Goal: Check status: Check status

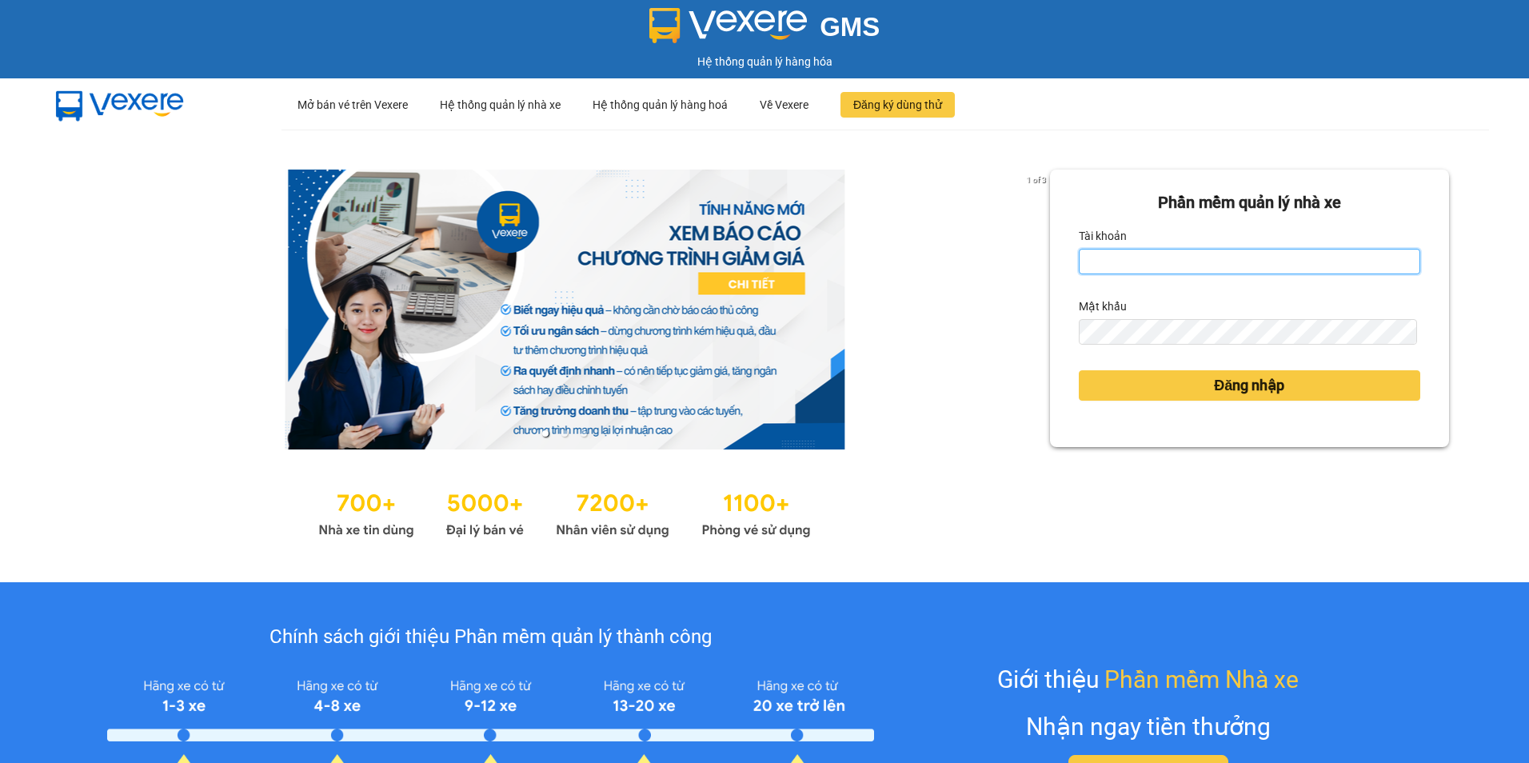
click at [1121, 256] on input "Tài khoản" at bounding box center [1249, 262] width 341 height 26
type input "nguyenthinu.tankimchi"
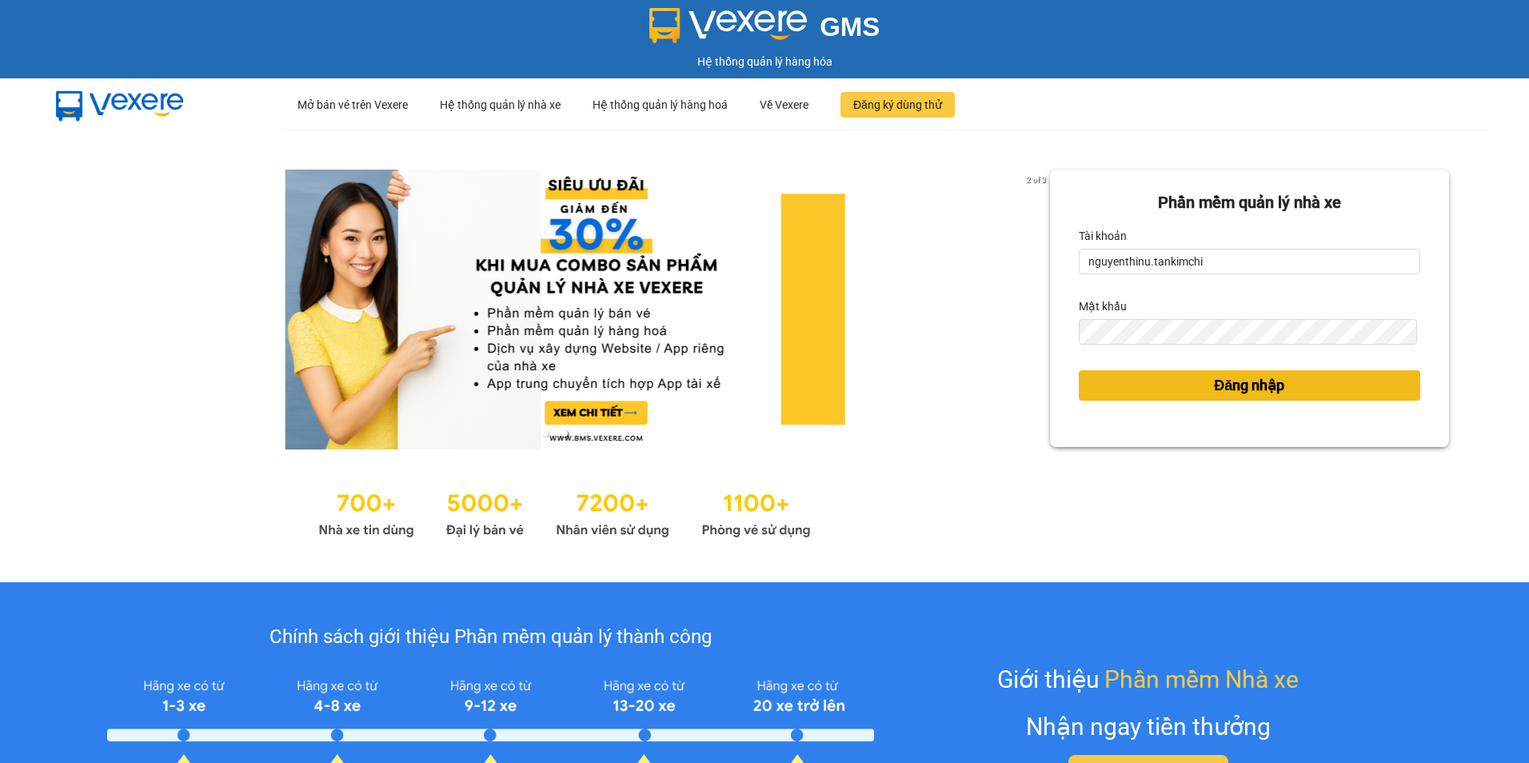
click at [1200, 385] on button "Đăng nhập" at bounding box center [1249, 385] width 341 height 30
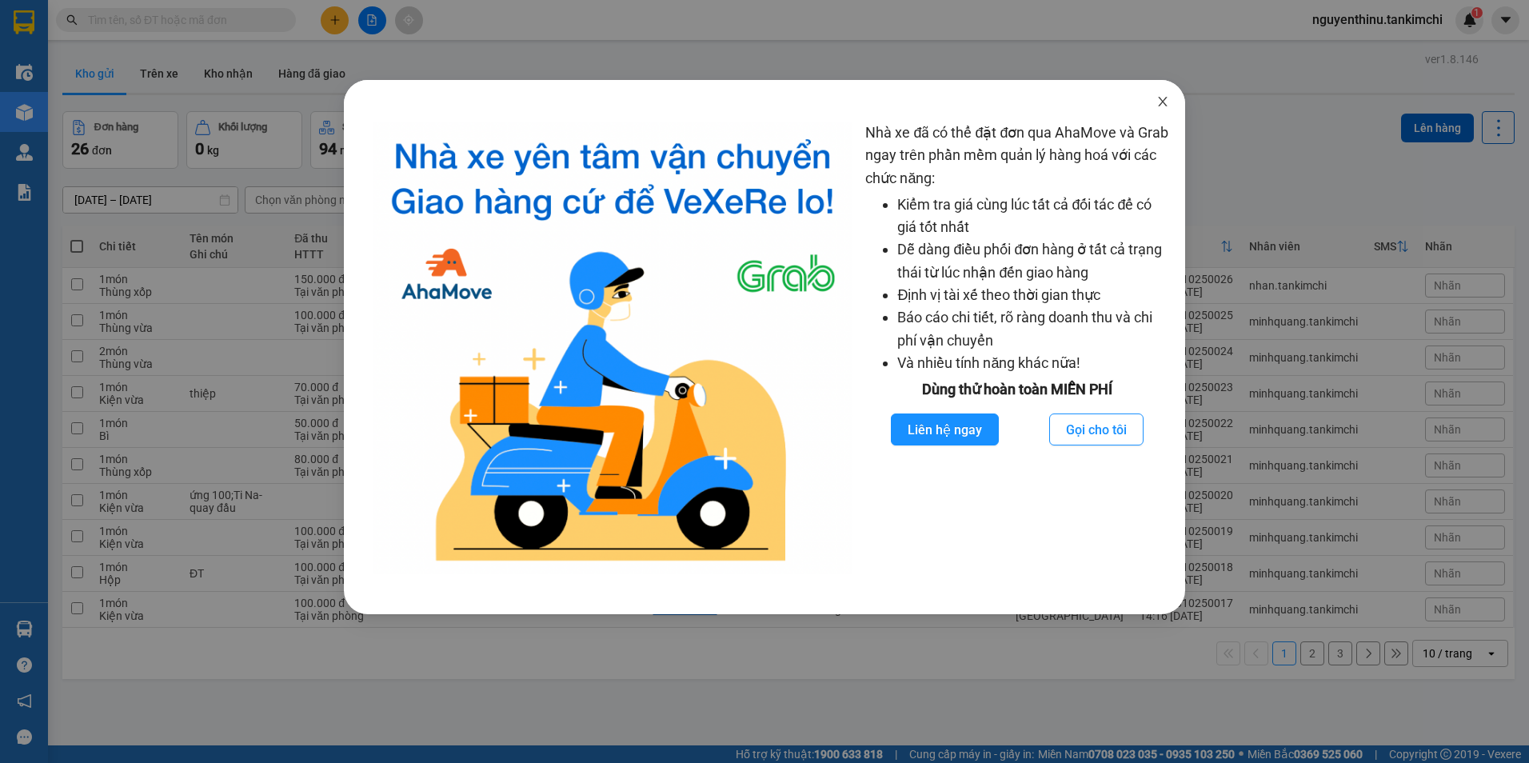
click at [1156, 104] on icon "close" at bounding box center [1162, 101] width 13 height 13
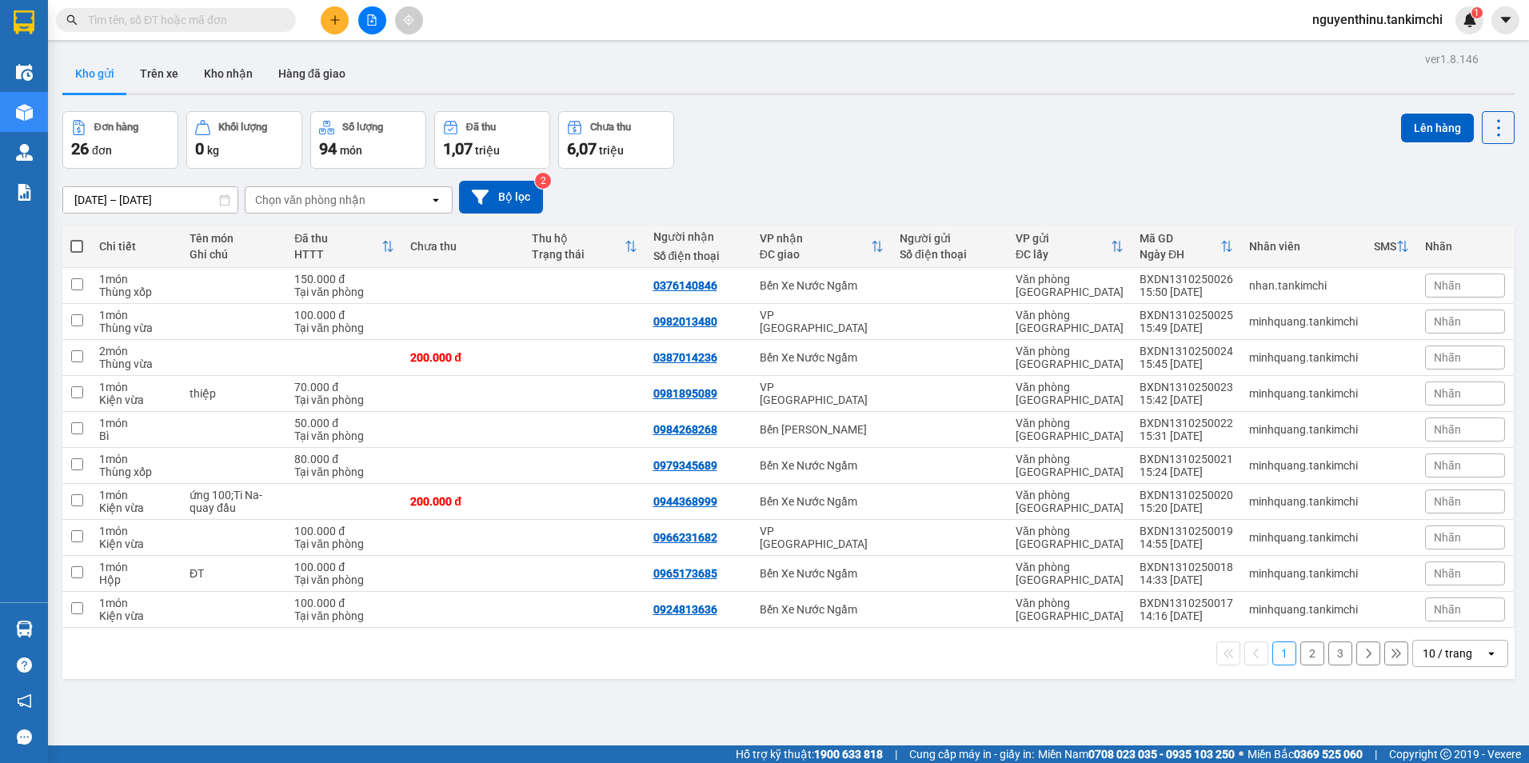
click at [200, 15] on input "text" at bounding box center [182, 20] width 189 height 18
click at [192, 18] on input "text" at bounding box center [182, 20] width 189 height 18
paste input "0775575450"
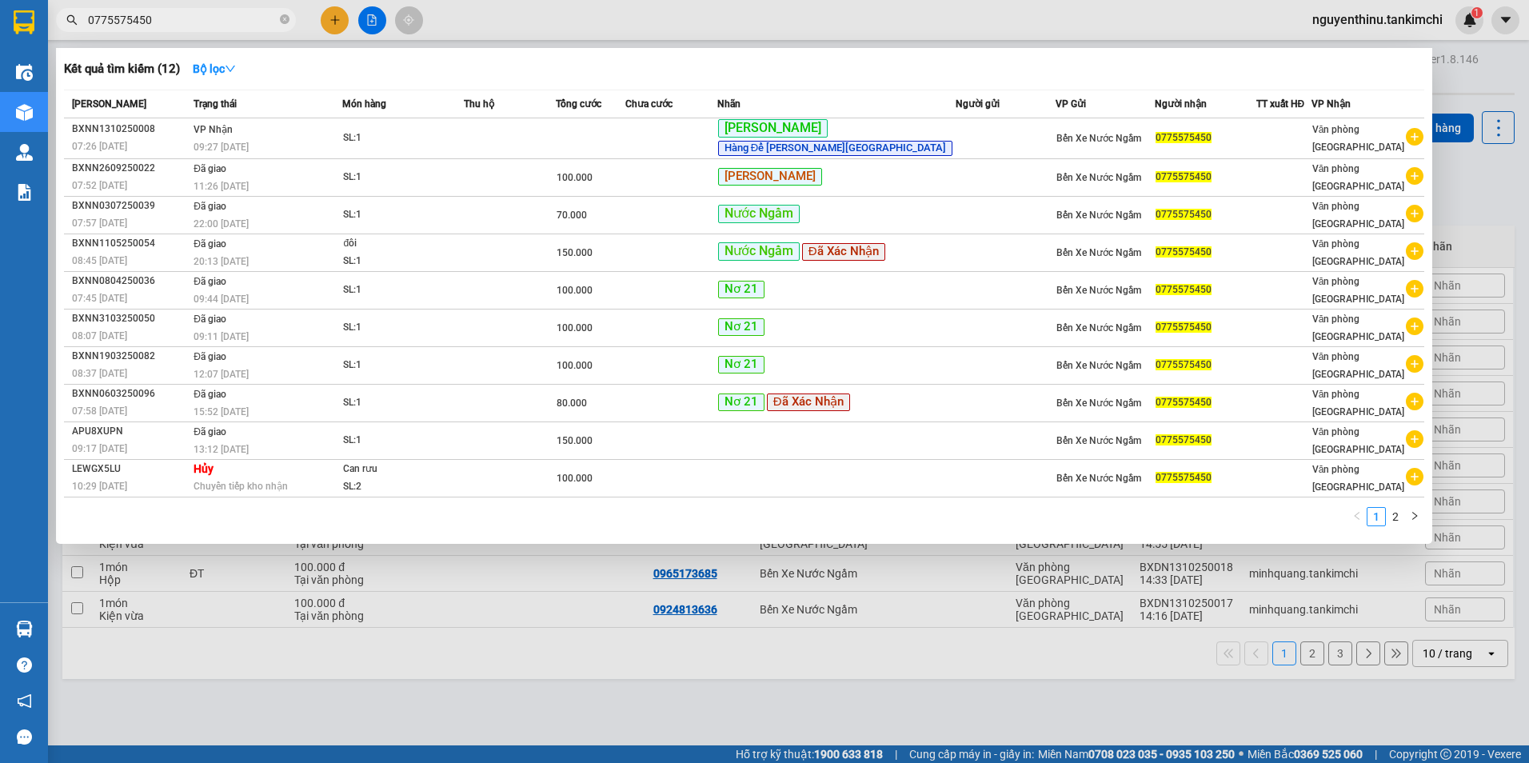
type input "0775575450"
click at [239, 21] on input "0775575450" at bounding box center [182, 20] width 189 height 18
click at [196, 14] on input "0775575450" at bounding box center [182, 20] width 189 height 18
click at [284, 18] on icon "close-circle" at bounding box center [285, 19] width 10 height 10
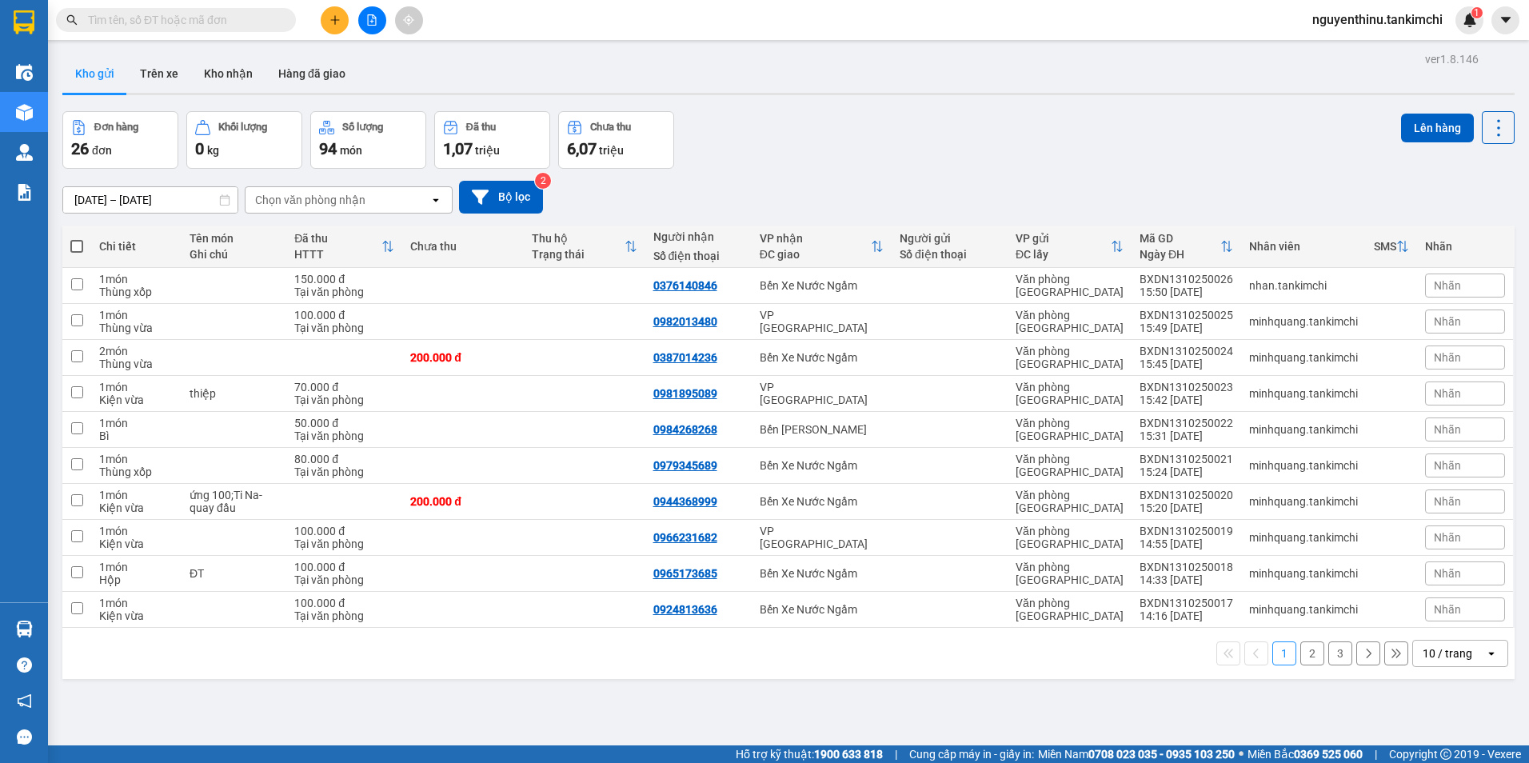
click at [1451, 191] on div "[DATE] – [DATE] Press the down arrow key to interact with the calendar and sele…" at bounding box center [788, 197] width 1452 height 33
click at [1479, 71] on div "Kho gửi Trên xe Kho nhận Hàng đã giao" at bounding box center [788, 75] width 1452 height 42
click at [206, 21] on input "text" at bounding box center [182, 20] width 189 height 18
paste input "0775575450"
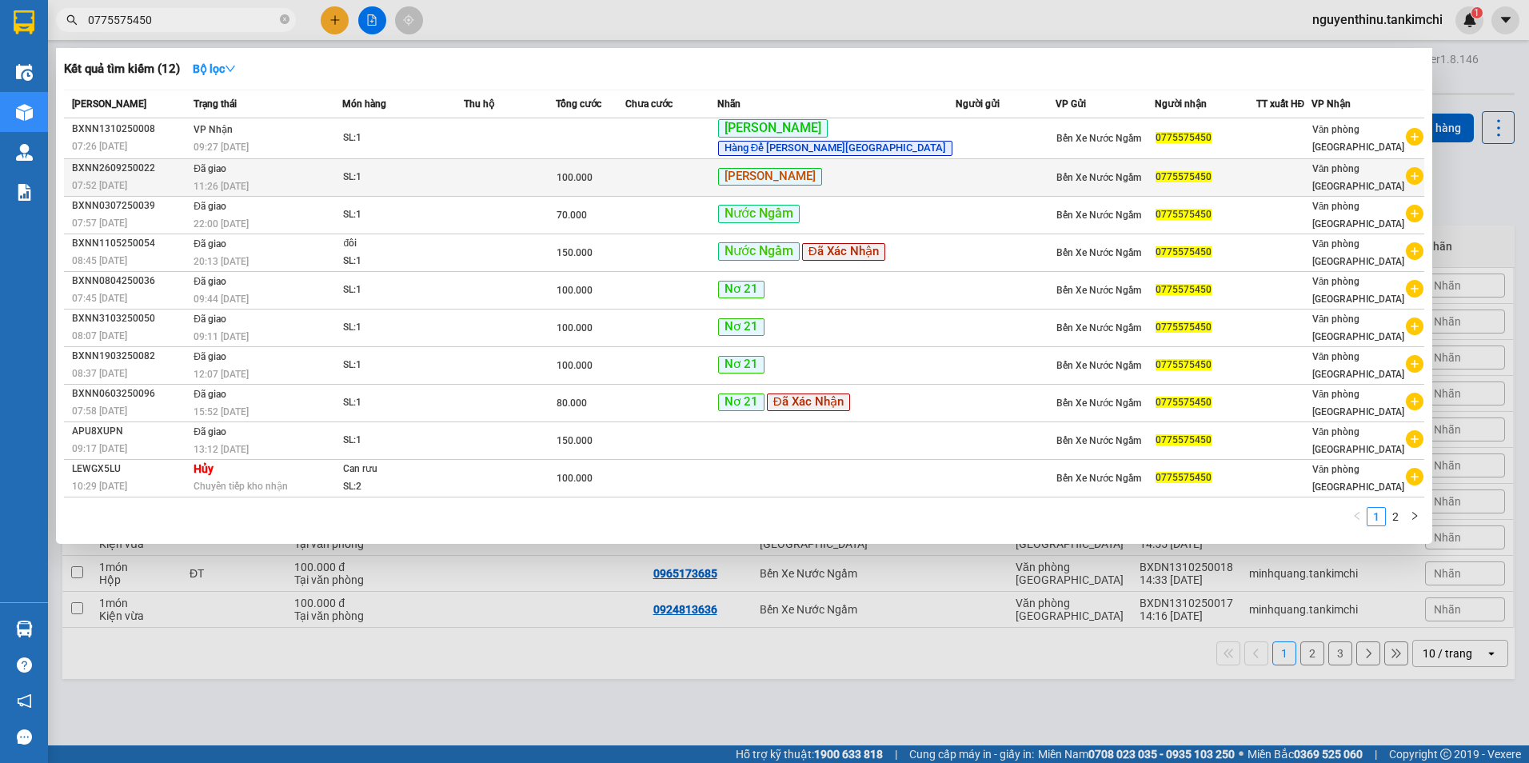
type input "0775575450"
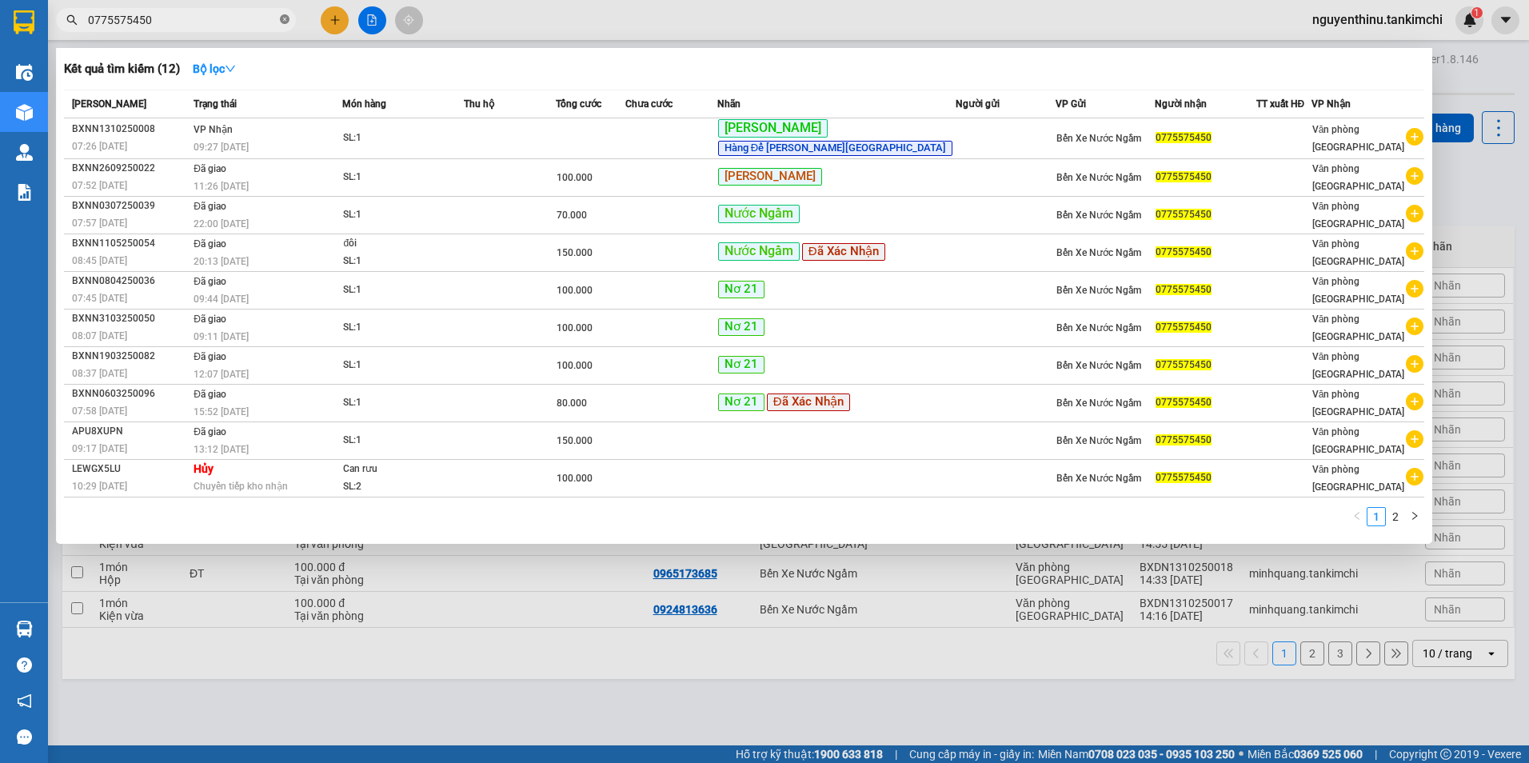
click at [287, 24] on icon "close-circle" at bounding box center [285, 19] width 10 height 10
